Goal: Task Accomplishment & Management: Complete application form

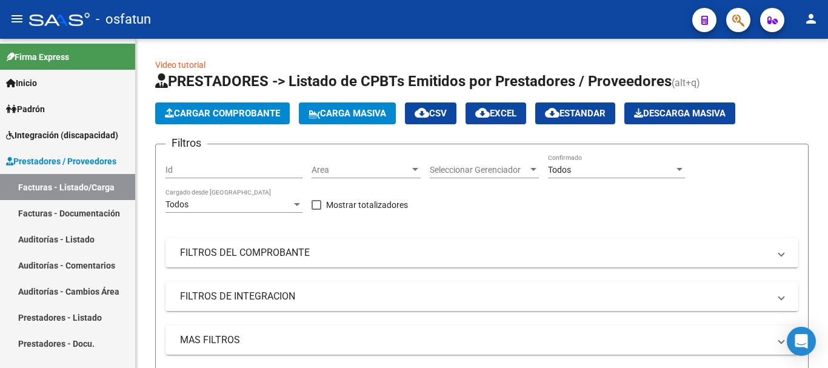
scroll to position [61, 0]
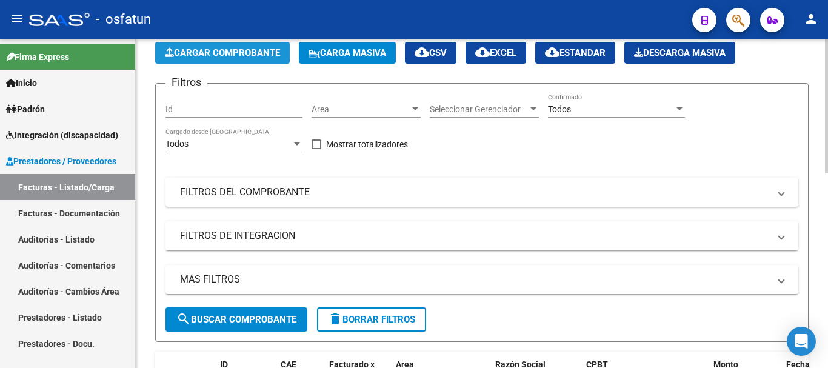
drag, startPoint x: 0, startPoint y: 0, endPoint x: 244, endPoint y: 53, distance: 249.3
click at [244, 53] on span "Cargar Comprobante" at bounding box center [222, 52] width 115 height 11
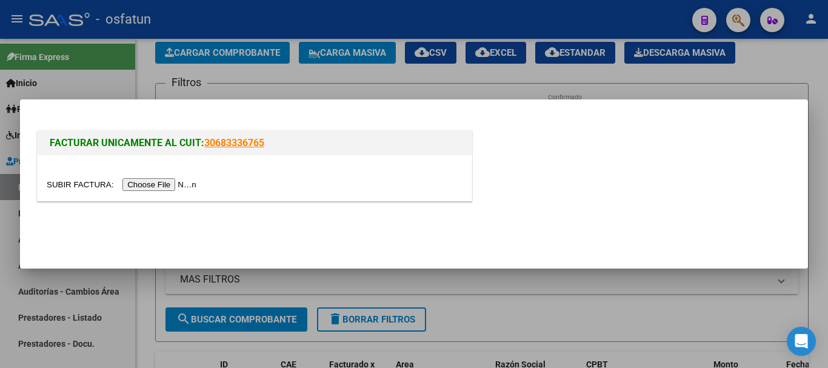
click at [154, 180] on input "file" at bounding box center [123, 184] width 153 height 13
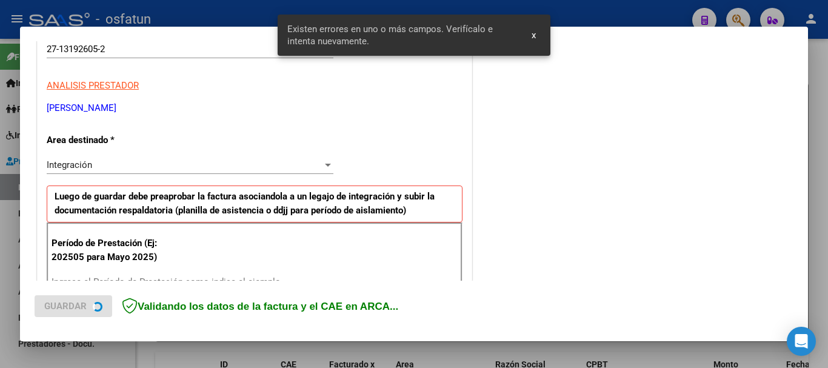
scroll to position [302, 0]
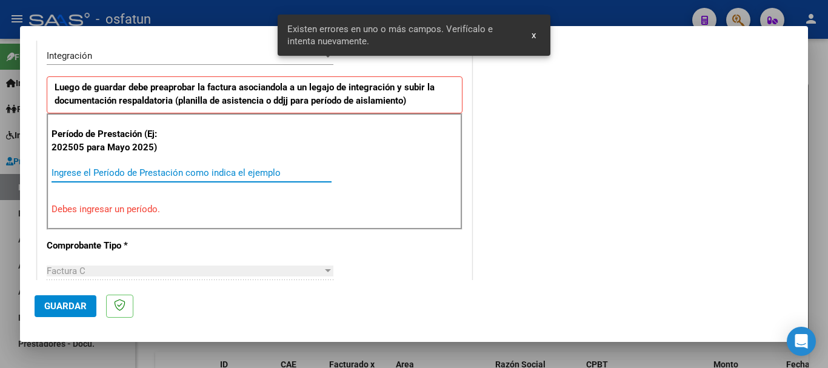
click at [268, 175] on input "Ingrese el Período de Prestación como indica el ejemplo" at bounding box center [192, 172] width 280 height 11
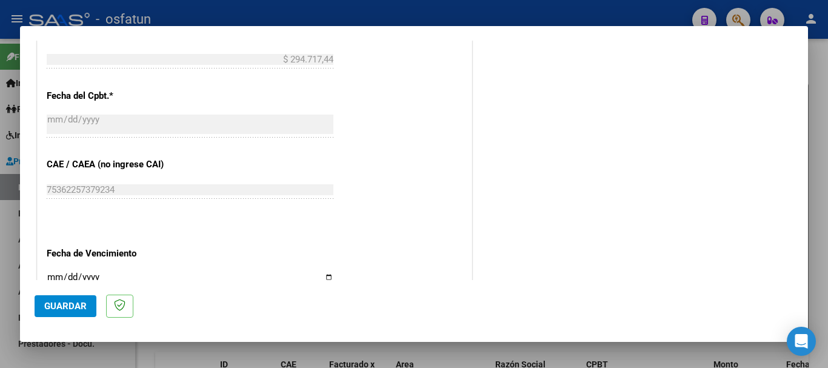
scroll to position [787, 0]
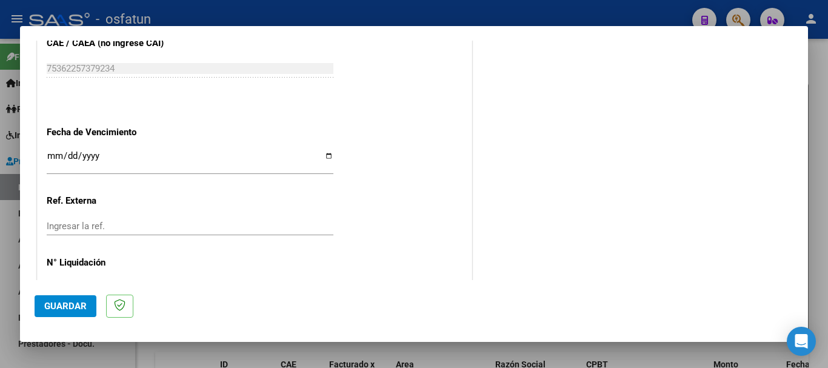
type input "202508"
click at [50, 158] on input "Ingresar la fecha" at bounding box center [190, 160] width 287 height 19
click at [47, 158] on input "Ingresar la fecha" at bounding box center [190, 160] width 287 height 19
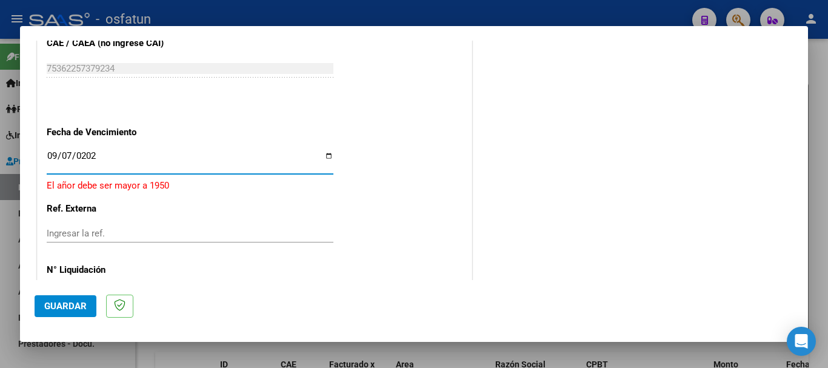
type input "[DATE]"
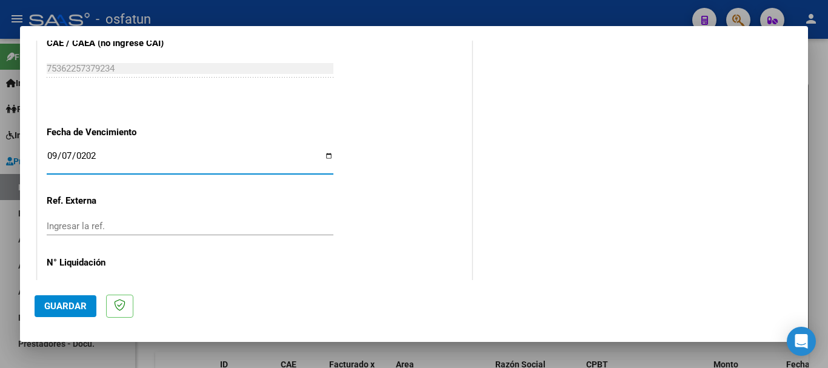
click at [73, 301] on span "Guardar" at bounding box center [65, 306] width 42 height 11
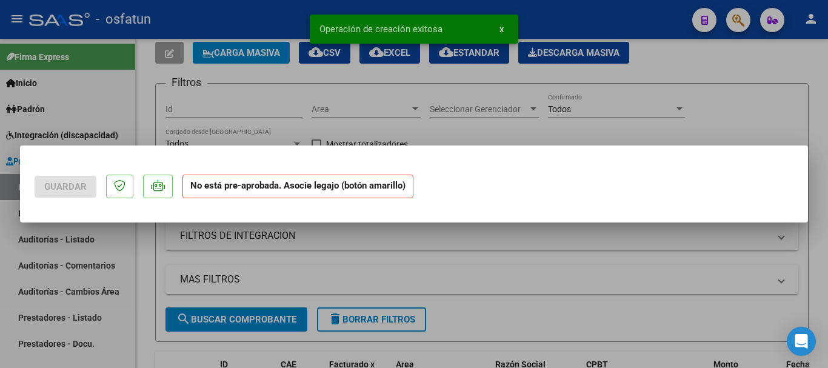
scroll to position [0, 0]
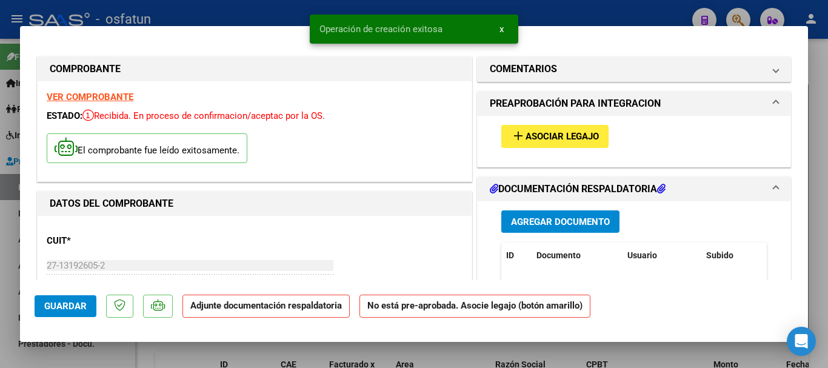
click at [538, 222] on span "Agregar Documento" at bounding box center [560, 221] width 99 height 11
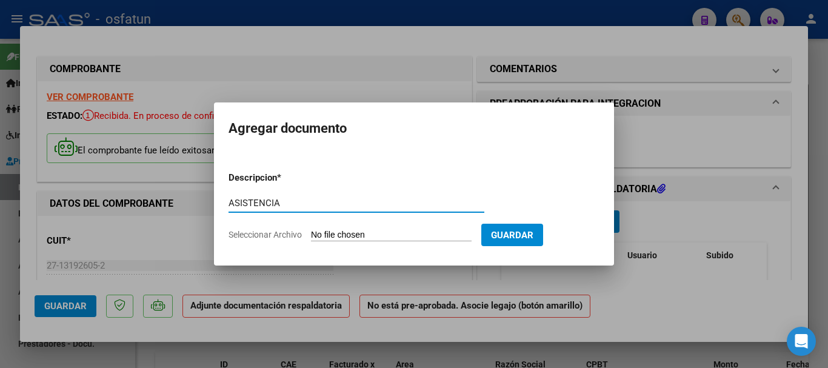
type input "ASISTENCIA"
click at [413, 233] on input "Seleccionar Archivo" at bounding box center [391, 236] width 161 height 12
type input "C:\fakepath\ASISTENCIA-TPTE-A COLEGIO.pdf"
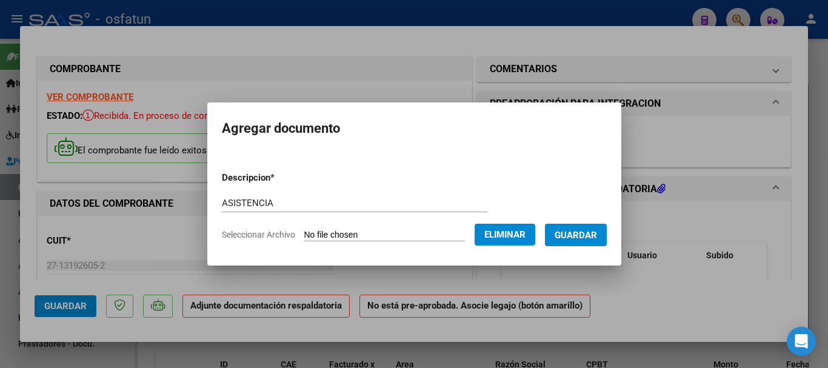
click at [597, 235] on span "Guardar" at bounding box center [576, 235] width 42 height 11
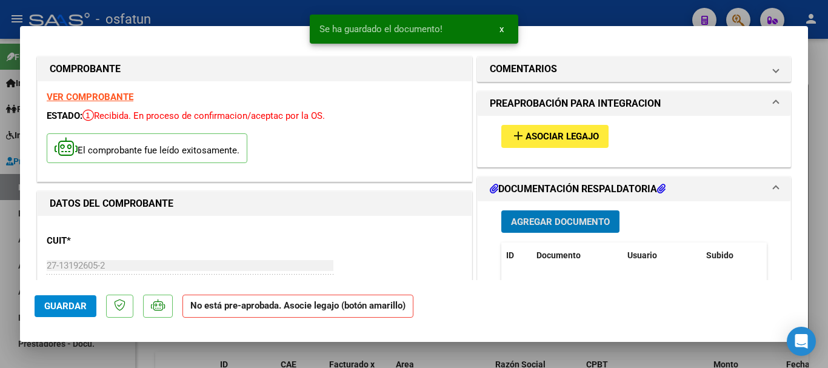
click at [533, 136] on span "Asociar Legajo" at bounding box center [561, 137] width 73 height 11
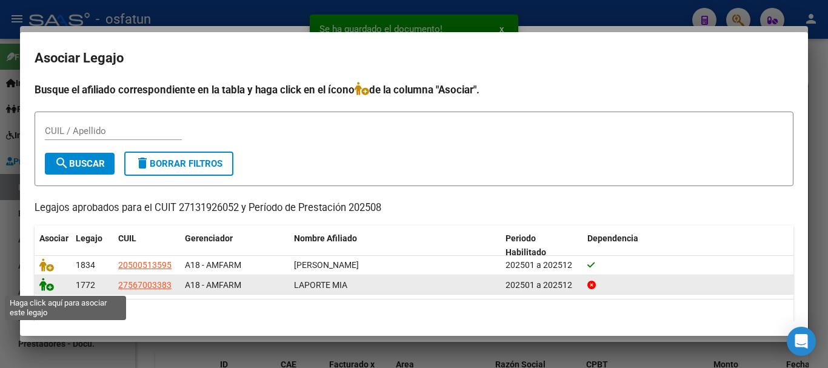
click at [41, 287] on icon at bounding box center [46, 284] width 15 height 13
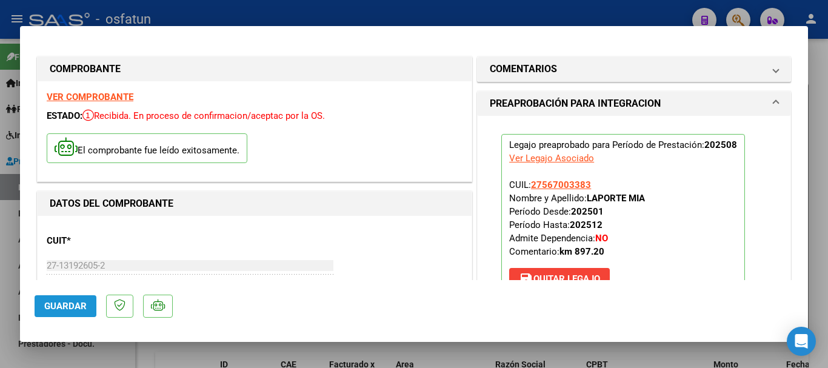
click at [73, 307] on span "Guardar" at bounding box center [65, 306] width 42 height 11
click at [84, 304] on span "Guardar" at bounding box center [65, 306] width 42 height 11
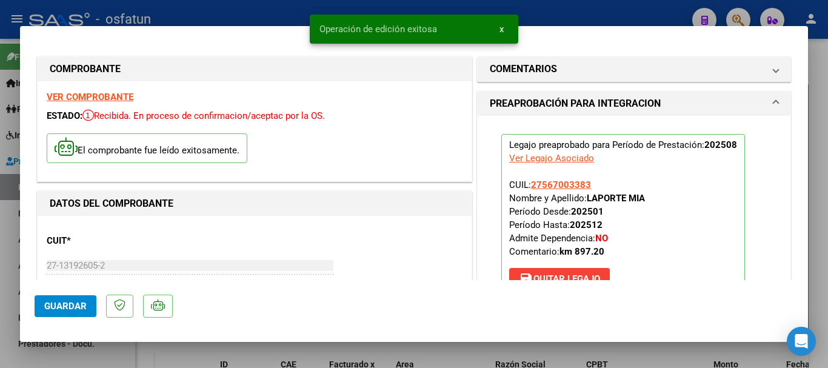
type input "$ 0,00"
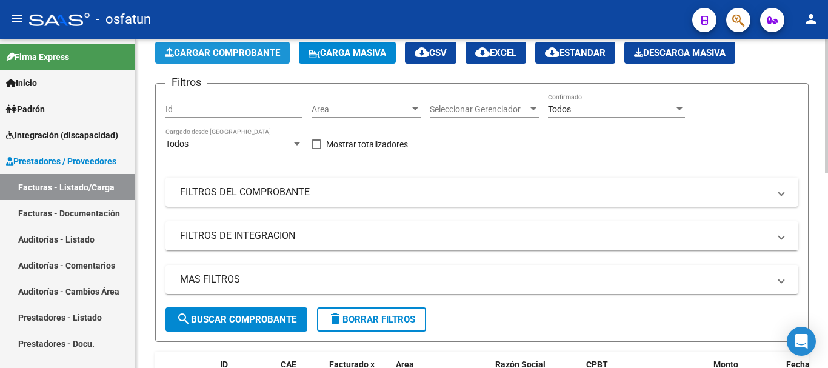
click at [228, 53] on span "Cargar Comprobante" at bounding box center [222, 52] width 115 height 11
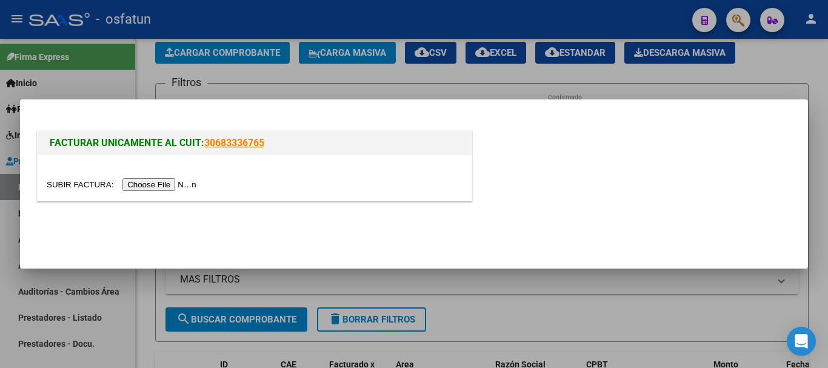
click at [180, 182] on input "file" at bounding box center [123, 184] width 153 height 13
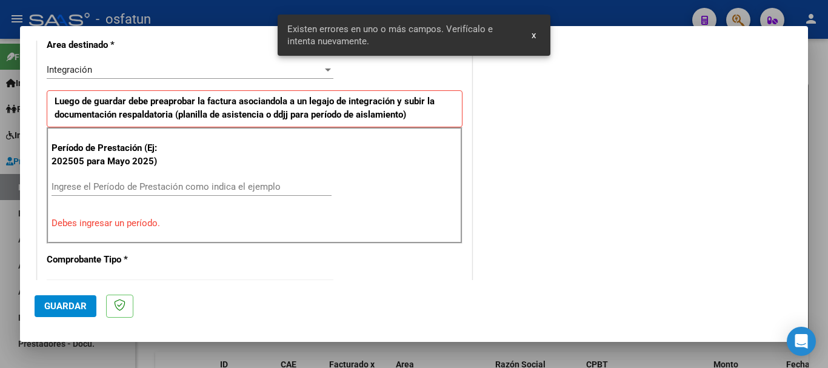
scroll to position [302, 0]
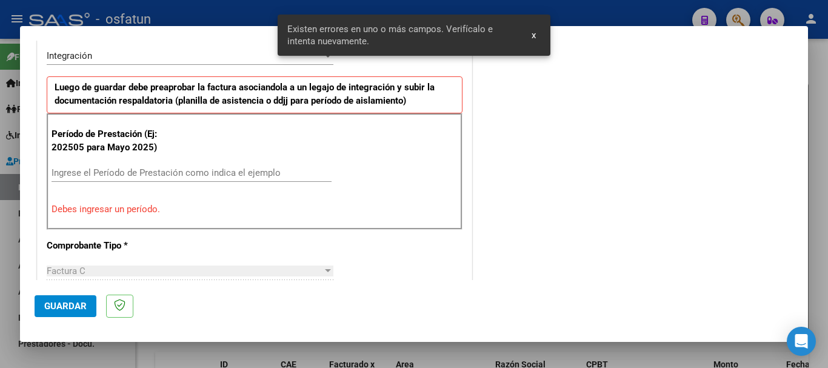
click at [198, 175] on input "Ingrese el Período de Prestación como indica el ejemplo" at bounding box center [192, 172] width 280 height 11
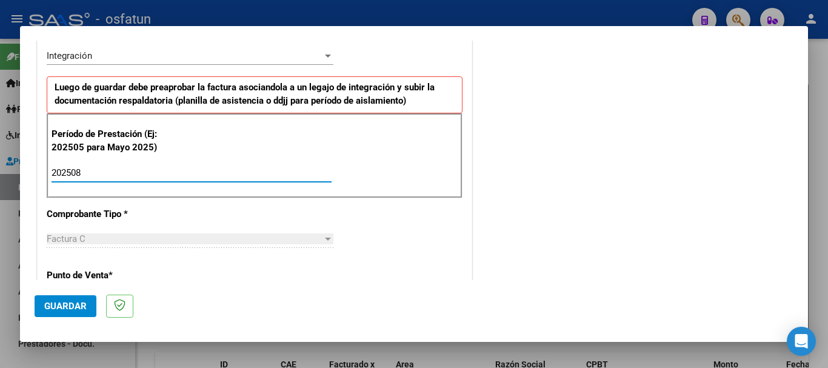
type input "202508"
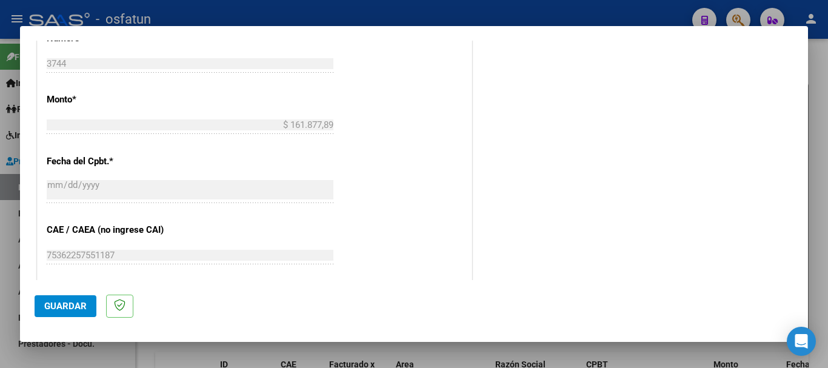
scroll to position [666, 0]
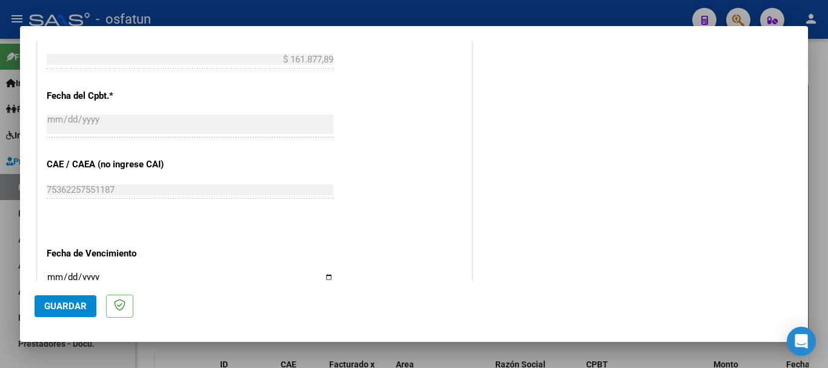
click at [53, 274] on input "Ingresar la fecha" at bounding box center [190, 281] width 287 height 19
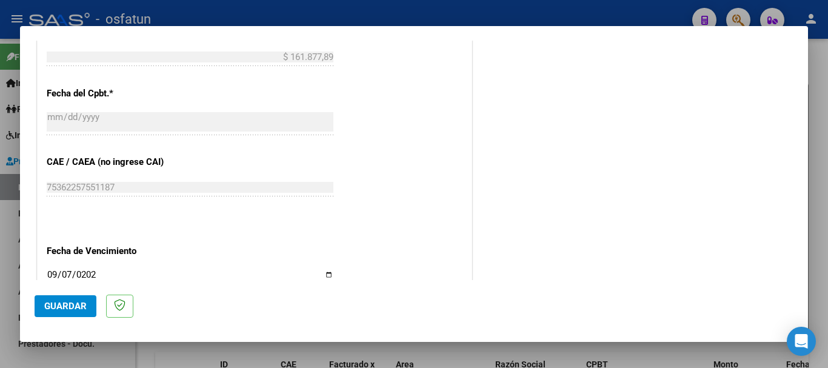
type input "[DATE]"
click at [75, 306] on span "Guardar" at bounding box center [65, 306] width 42 height 11
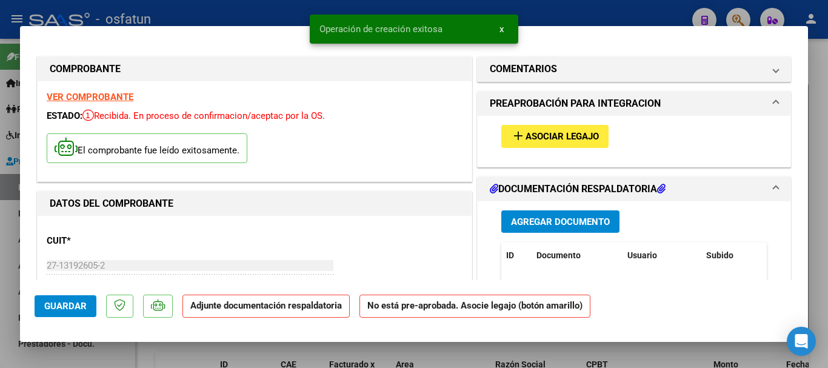
click at [568, 218] on span "Agregar Documento" at bounding box center [560, 221] width 99 height 11
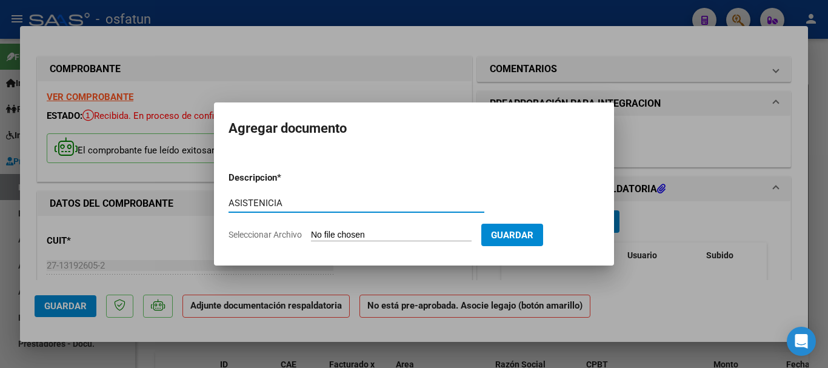
type input "ASISTENICIA"
click at [347, 236] on input "Seleccionar Archivo" at bounding box center [391, 236] width 161 height 12
type input "C:\fakepath\ASISTENCIA-TPTE A CONSENTIDOS.pdf"
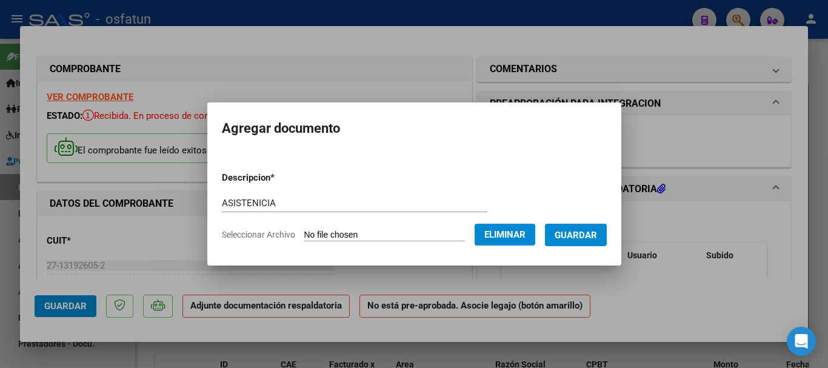
click at [575, 233] on span "Guardar" at bounding box center [576, 235] width 42 height 11
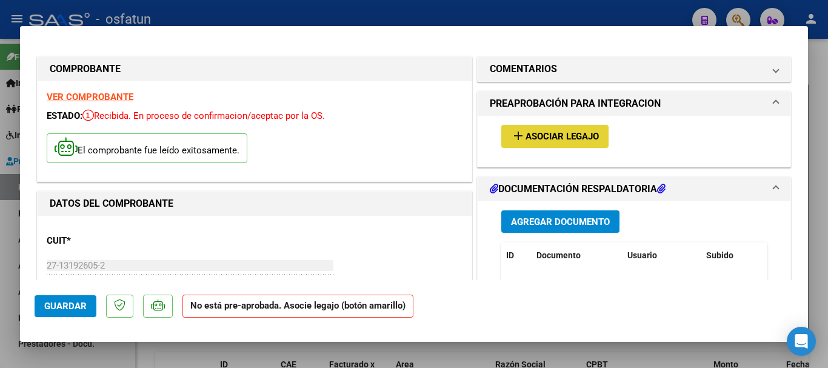
click at [571, 139] on span "Asociar Legajo" at bounding box center [561, 137] width 73 height 11
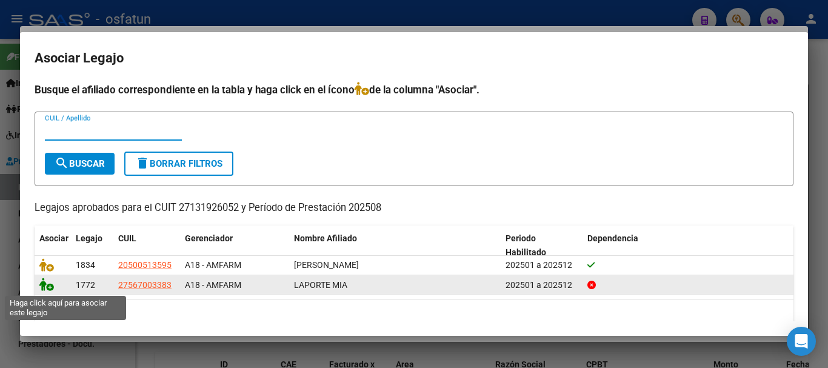
click at [41, 287] on icon at bounding box center [46, 284] width 15 height 13
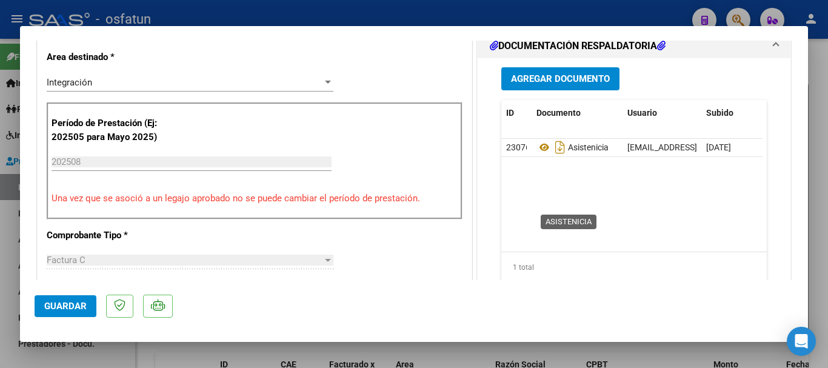
scroll to position [364, 0]
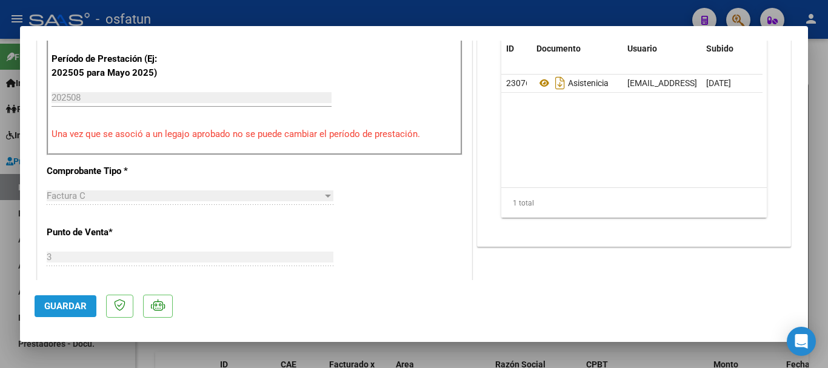
click at [77, 302] on span "Guardar" at bounding box center [65, 306] width 42 height 11
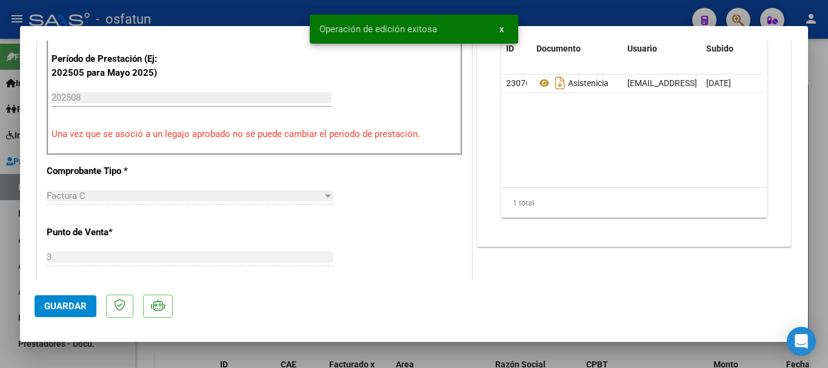
type input "$ 0,00"
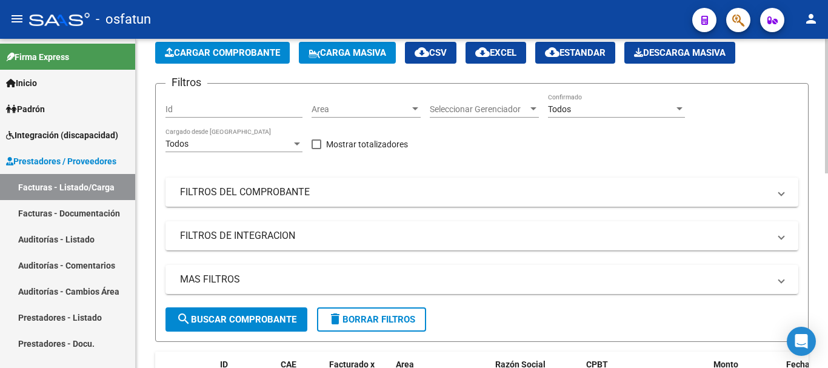
click at [256, 45] on button "Cargar Comprobante" at bounding box center [222, 53] width 135 height 22
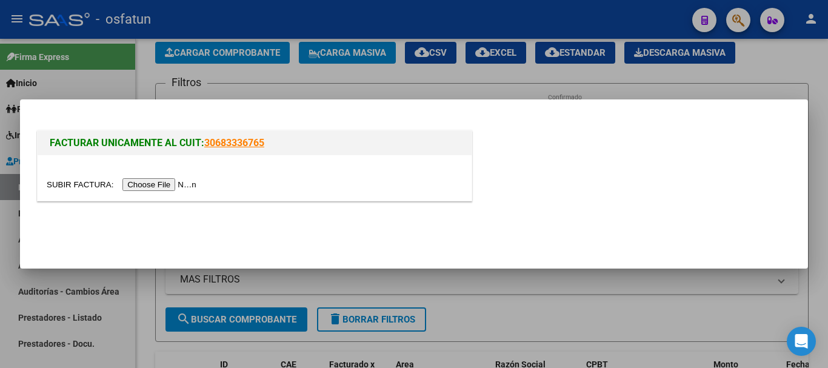
click at [142, 184] on input "file" at bounding box center [123, 184] width 153 height 13
click at [155, 179] on input "file" at bounding box center [123, 184] width 153 height 13
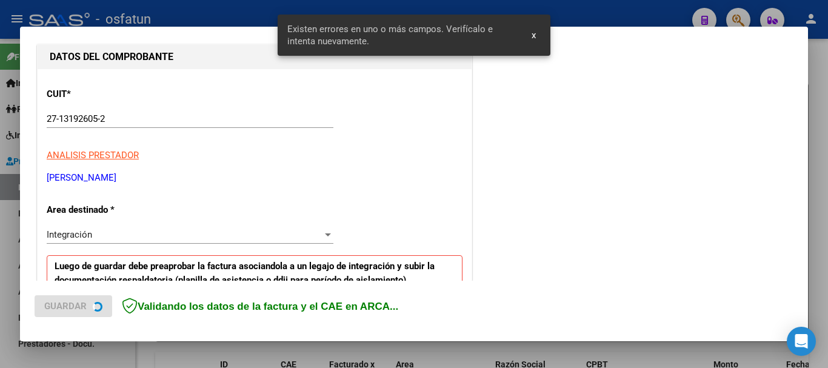
scroll to position [302, 0]
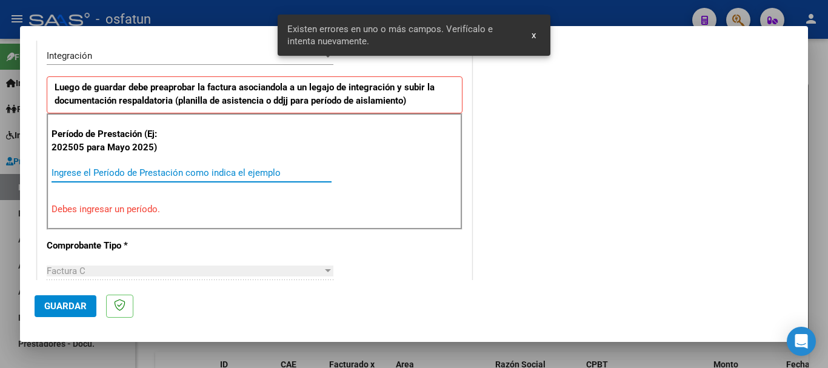
click at [237, 172] on input "Ingrese el Período de Prestación como indica el ejemplo" at bounding box center [192, 172] width 280 height 11
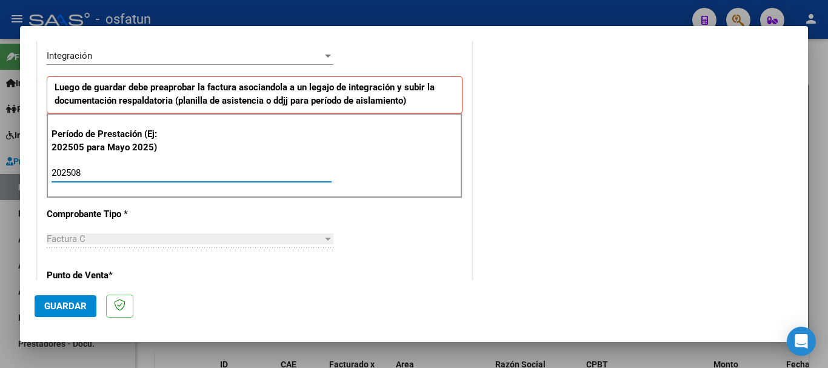
type input "202508"
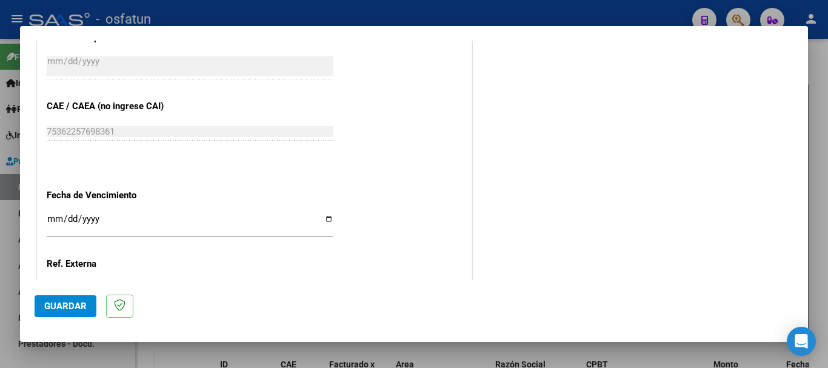
scroll to position [727, 0]
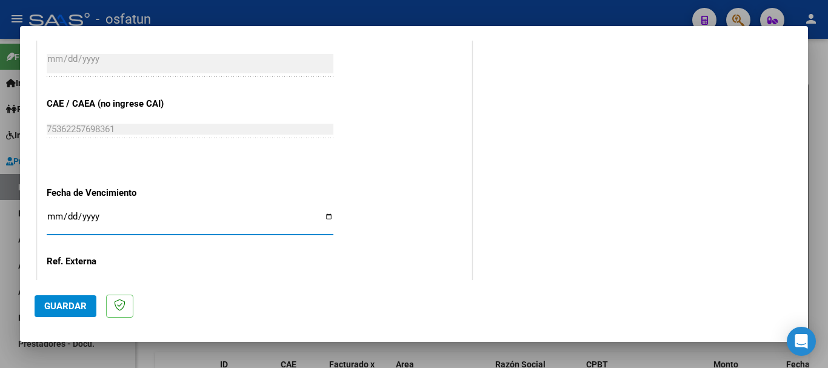
click at [56, 216] on input "Ingresar la fecha" at bounding box center [190, 221] width 287 height 19
type input "[DATE]"
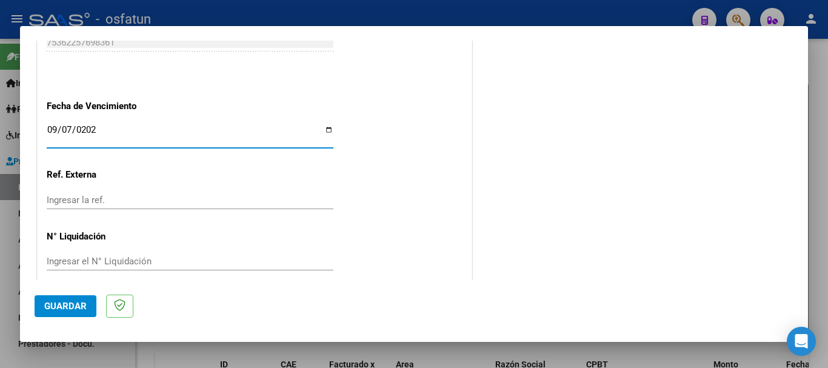
scroll to position [827, 0]
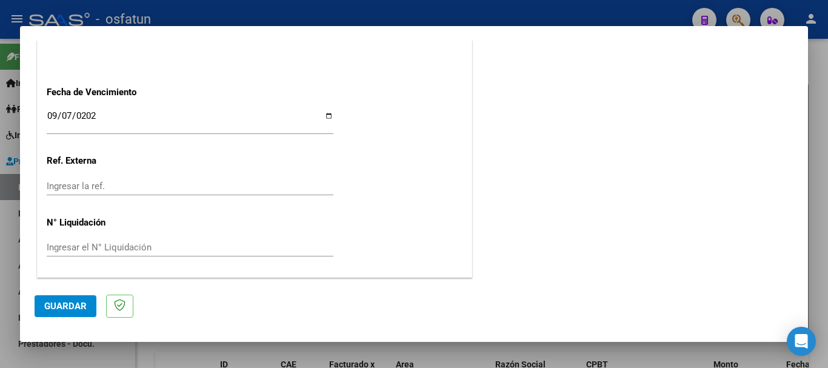
click at [78, 316] on mat-dialog-actions "Guardar" at bounding box center [414, 304] width 759 height 48
click at [76, 306] on span "Guardar" at bounding box center [65, 306] width 42 height 11
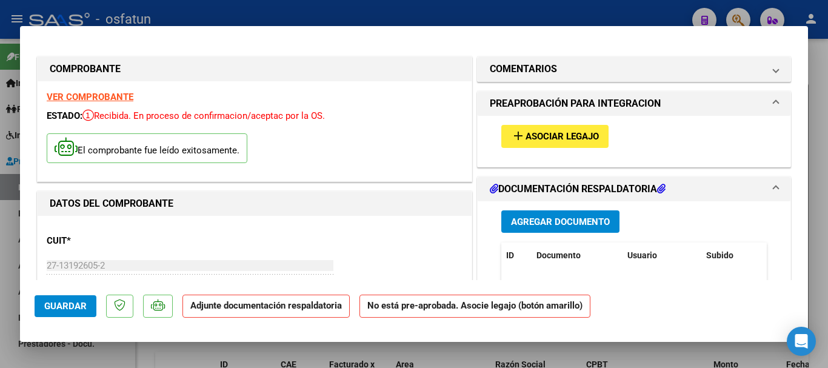
click at [532, 218] on span "Agregar Documento" at bounding box center [560, 221] width 99 height 11
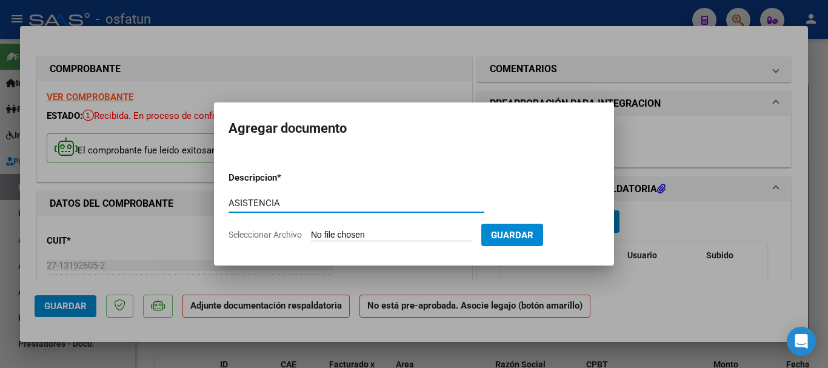
type input "ASISTENCIA"
click at [381, 235] on input "Seleccionar Archivo" at bounding box center [391, 236] width 161 height 12
click at [339, 235] on input "Seleccionar Archivo" at bounding box center [391, 236] width 161 height 12
type input "C:\fakepath\Planilla de asistencia (27).pdf"
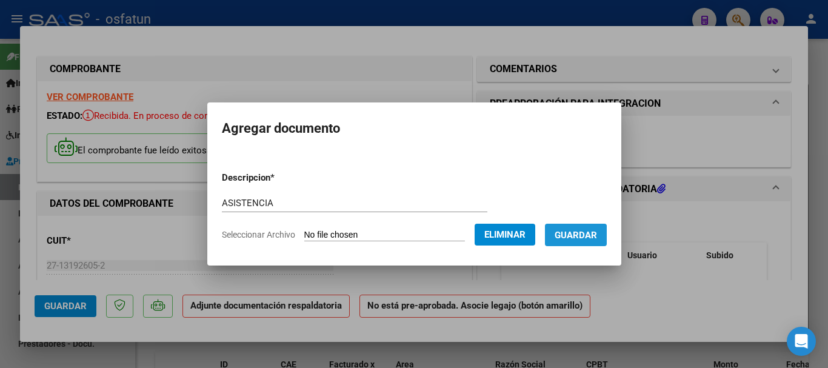
click at [587, 238] on span "Guardar" at bounding box center [576, 235] width 42 height 11
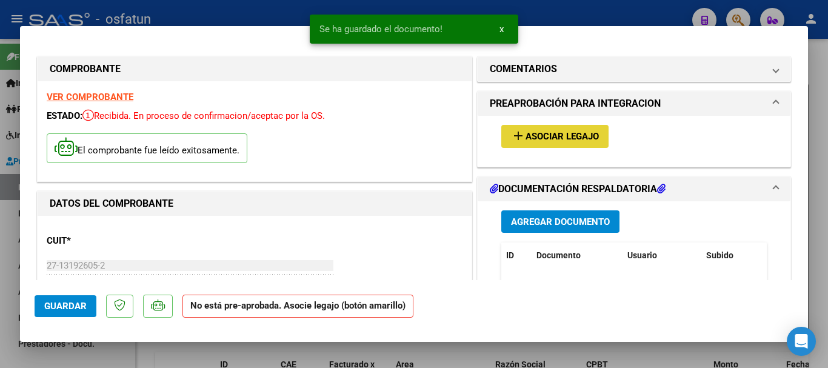
click at [552, 139] on span "Asociar Legajo" at bounding box center [561, 137] width 73 height 11
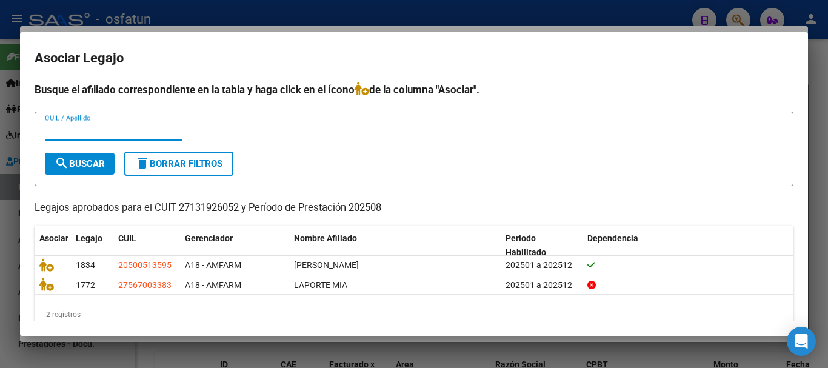
drag, startPoint x: 38, startPoint y: 266, endPoint x: 30, endPoint y: 272, distance: 10.1
click at [32, 269] on mat-dialog-content "Busque el afiliado correspondiente en la tabla y haga click en el ícono de la c…" at bounding box center [414, 201] width 788 height 239
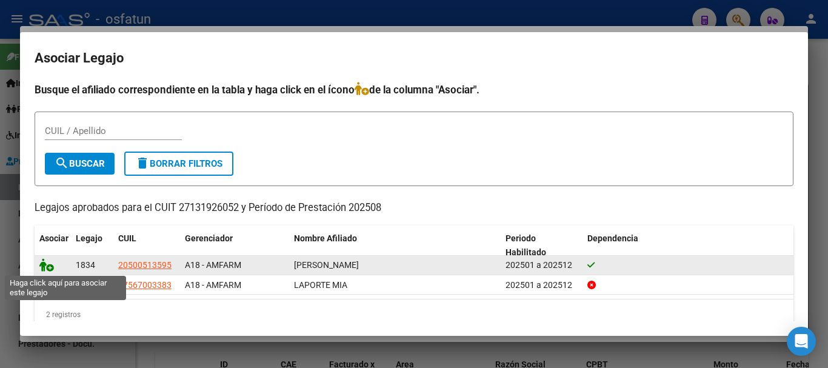
click at [43, 265] on icon at bounding box center [46, 264] width 15 height 13
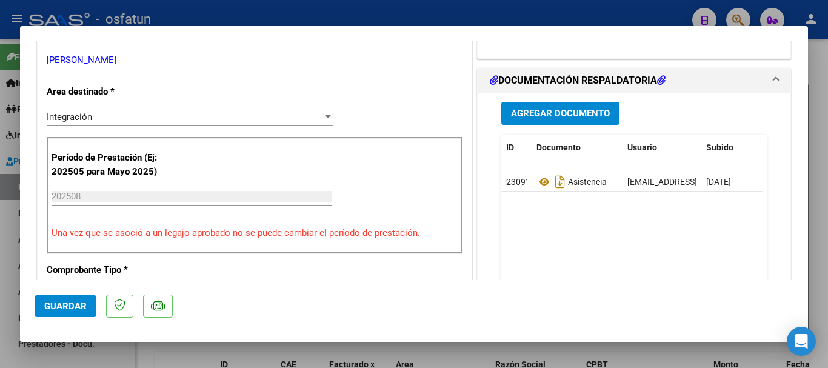
scroll to position [303, 0]
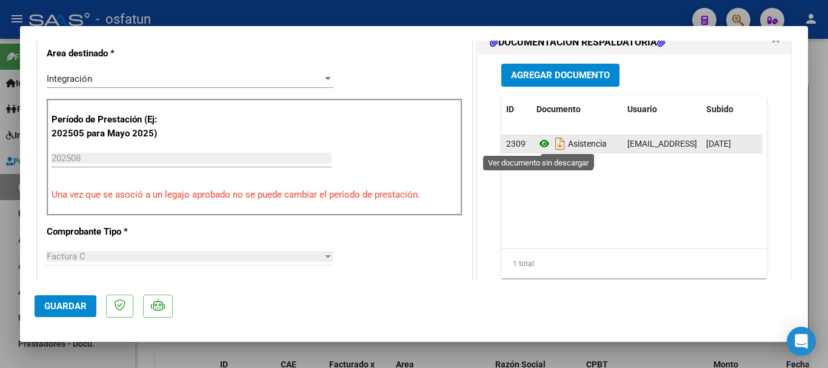
click at [542, 144] on icon at bounding box center [544, 143] width 16 height 15
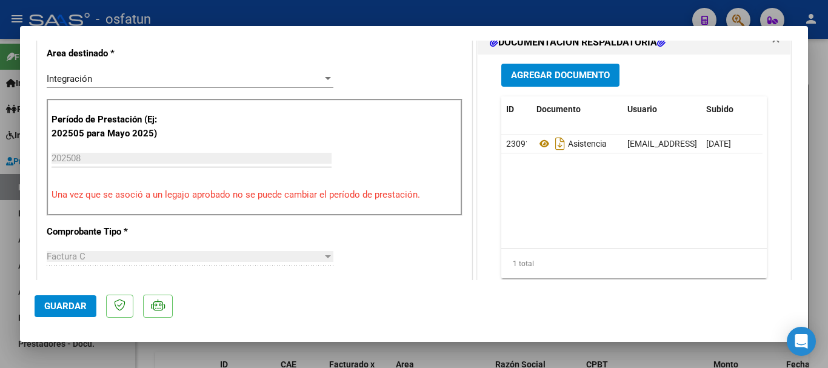
scroll to position [121, 0]
